Goal: Check status: Check status

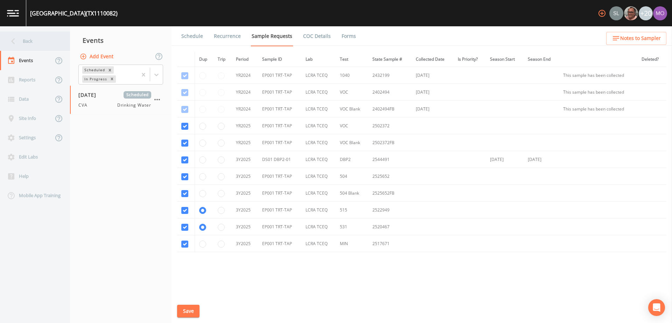
click at [36, 46] on div "Back" at bounding box center [31, 41] width 63 height 19
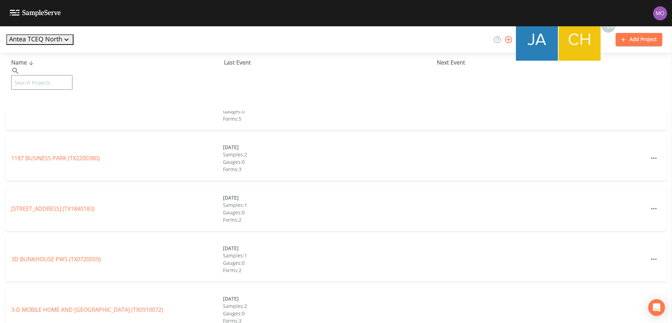
click at [72, 75] on input "text" at bounding box center [41, 82] width 61 height 15
paste input "TX0740007"
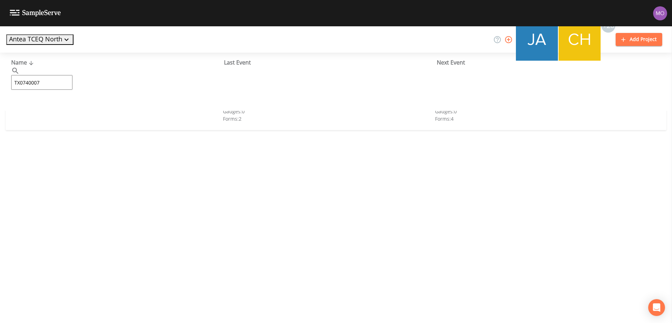
type input "TX0740007"
click at [65, 108] on link "CITY OF ECTOR (TX0740007)" at bounding box center [47, 108] width 72 height 8
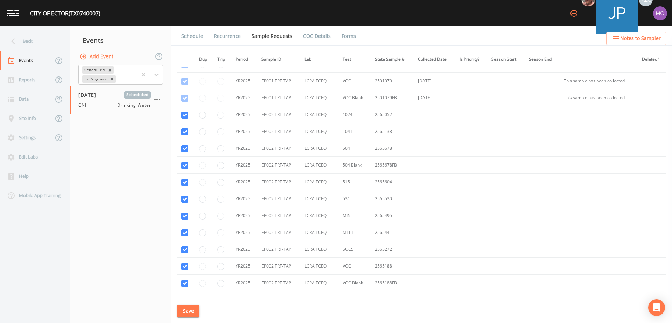
scroll to position [232, 0]
click at [205, 199] on td at bounding box center [204, 196] width 19 height 17
click at [202, 196] on input "radio" at bounding box center [202, 196] width 7 height 7
radio input "true"
click at [193, 309] on button "Save" at bounding box center [188, 310] width 22 height 13
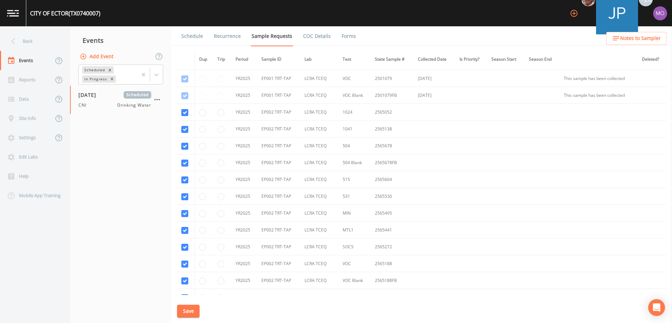
click at [193, 37] on link "Schedule" at bounding box center [192, 36] width 24 height 20
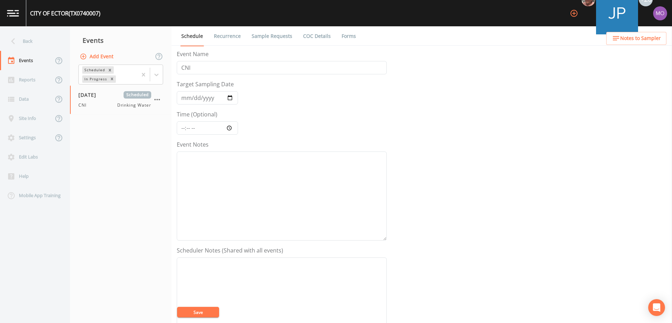
click at [201, 308] on button "Save" at bounding box center [198, 311] width 42 height 11
click at [266, 35] on link "Sample Requests" at bounding box center [272, 36] width 43 height 20
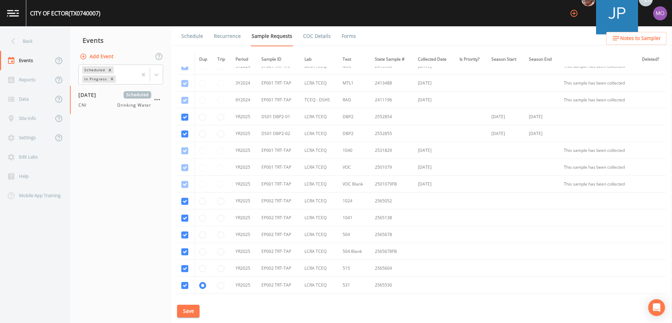
scroll to position [166, 0]
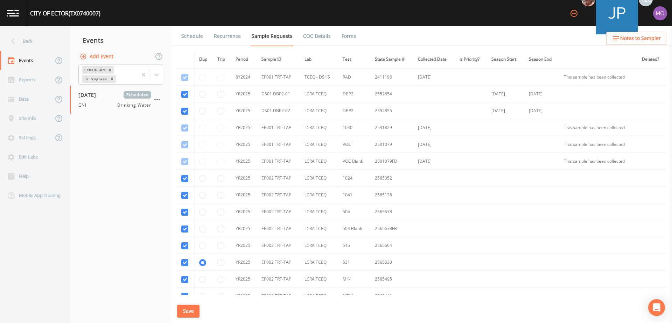
click at [193, 308] on button "Save" at bounding box center [188, 310] width 22 height 13
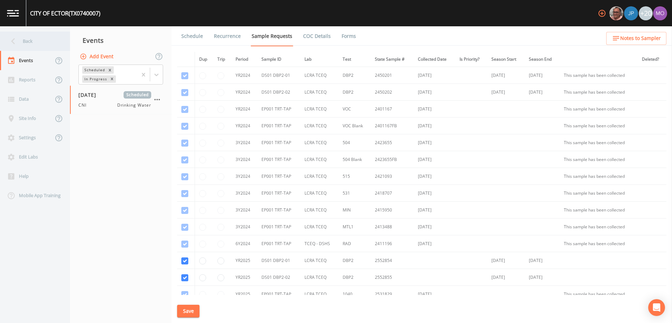
click at [20, 41] on div "Back" at bounding box center [31, 41] width 63 height 19
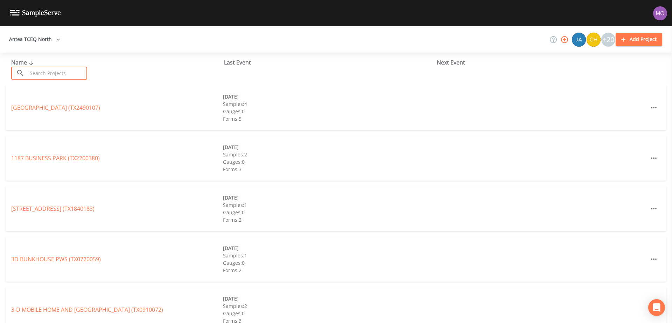
click at [50, 71] on input "text" at bounding box center [57, 73] width 60 height 13
paste input "TX0910060"
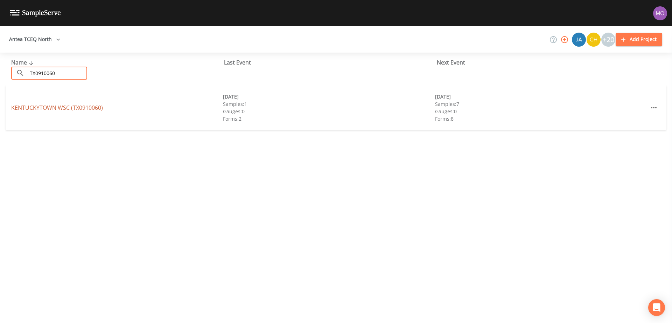
type input "TX0910060"
click at [57, 107] on link "KENTUCKYTOWN WSC (TX0910060)" at bounding box center [57, 108] width 92 height 8
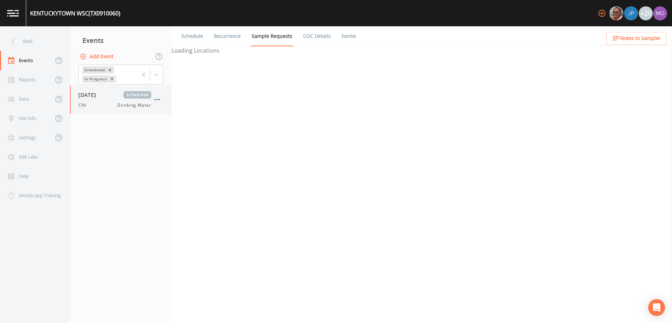
click at [100, 99] on div "08/19/2025 Scheduled CNI Drinking Water" at bounding box center [114, 99] width 73 height 17
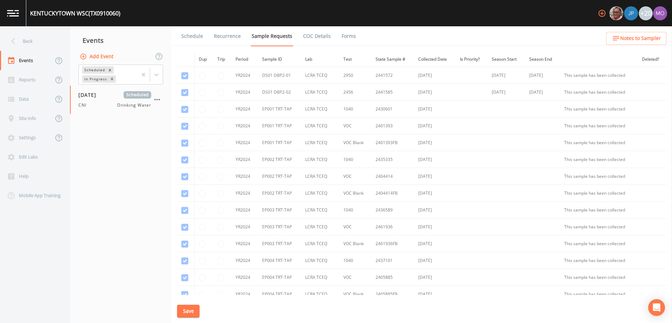
click at [343, 37] on link "Forms" at bounding box center [349, 36] width 16 height 20
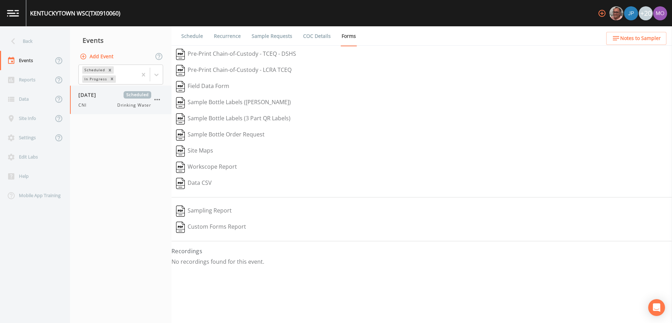
click at [157, 99] on icon "button" at bounding box center [157, 99] width 6 height 1
click at [159, 144] on li "Delete" at bounding box center [185, 140] width 69 height 13
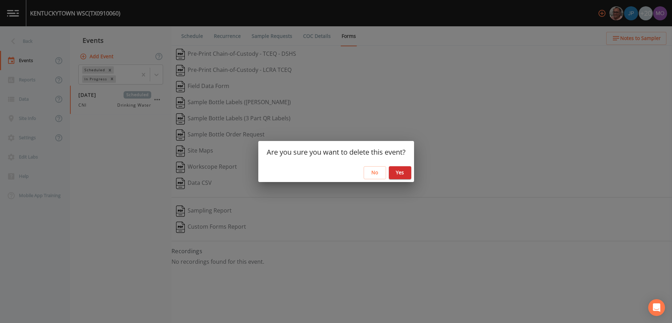
click at [396, 169] on button "Yes" at bounding box center [400, 172] width 22 height 13
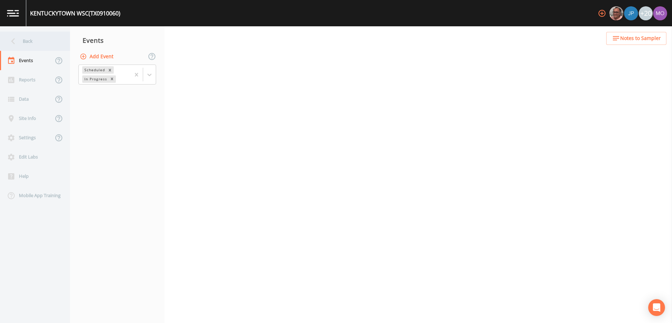
click at [42, 36] on div "Back" at bounding box center [31, 41] width 63 height 19
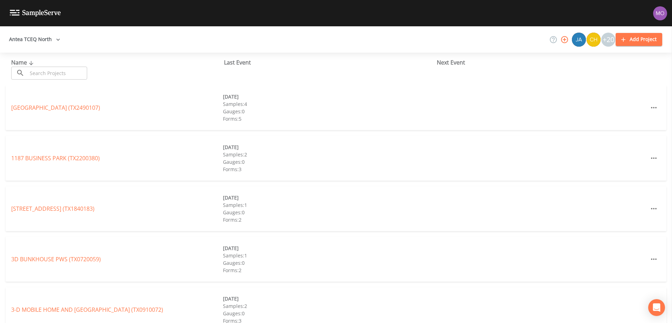
click at [41, 75] on input "text" at bounding box center [57, 73] width 60 height 13
paste input "TX1290053"
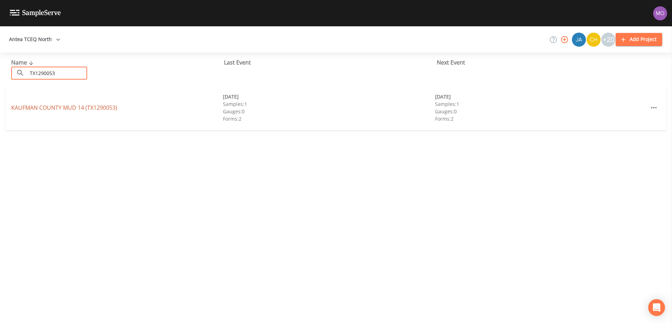
type input "TX1290053"
click at [55, 110] on link "KAUFMAN COUNTY MUD 14 (TX1290053)" at bounding box center [64, 108] width 106 height 8
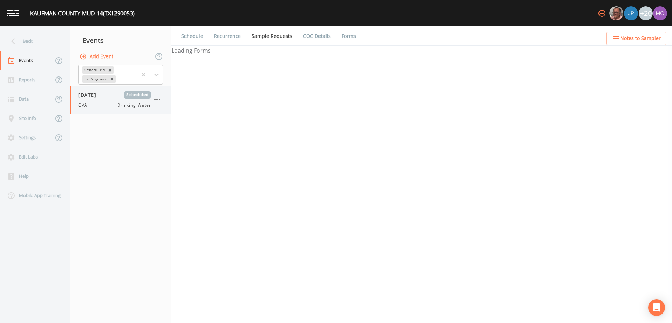
click at [106, 103] on div "CVA Drinking Water" at bounding box center [114, 105] width 73 height 6
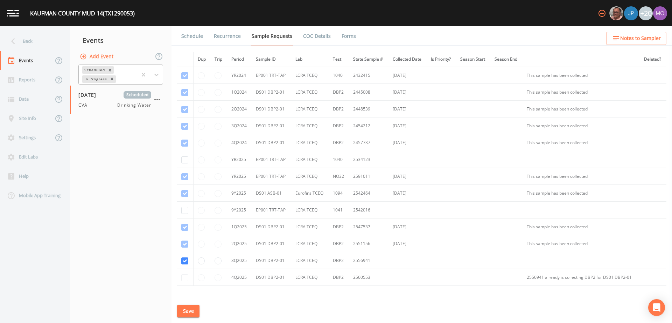
click at [97, 80] on div "In Progress" at bounding box center [95, 78] width 26 height 7
click at [94, 92] on div "Completed" at bounding box center [120, 95] width 85 height 12
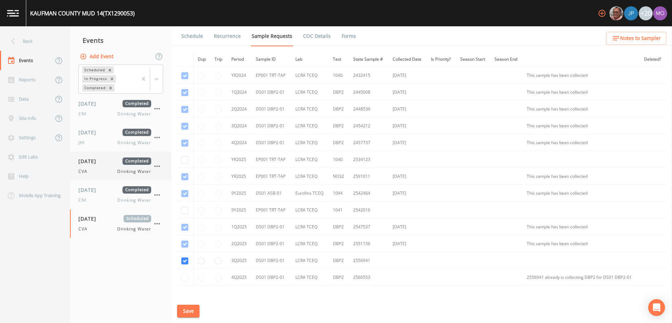
click at [97, 167] on div "01/14/2025 Completed CVA Drinking Water" at bounding box center [114, 165] width 73 height 17
click at [350, 37] on link "Forms" at bounding box center [349, 36] width 16 height 20
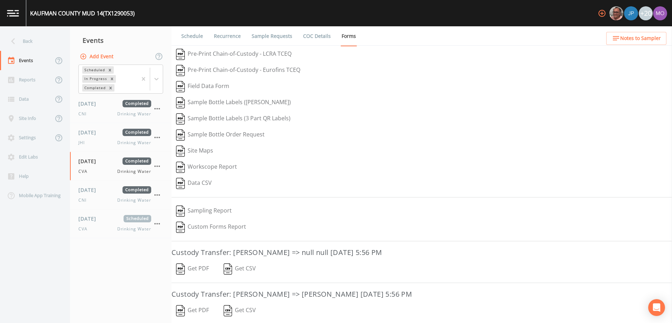
scroll to position [57, 0]
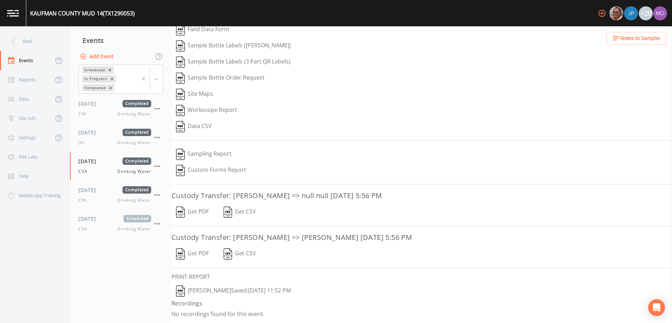
click at [183, 290] on img "button" at bounding box center [180, 290] width 9 height 11
click at [101, 226] on div "CVA Drinking Water" at bounding box center [114, 229] width 73 height 6
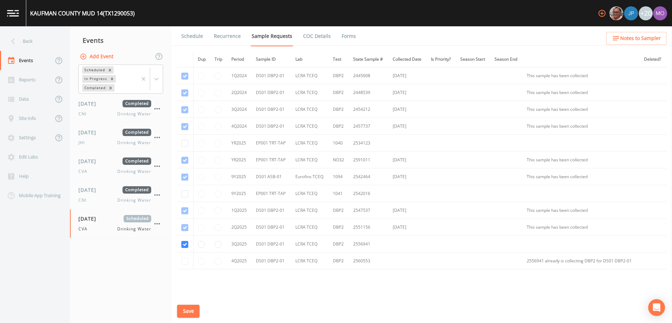
scroll to position [17, 0]
click at [186, 312] on button "Save" at bounding box center [188, 310] width 22 height 13
